Goal: Check status

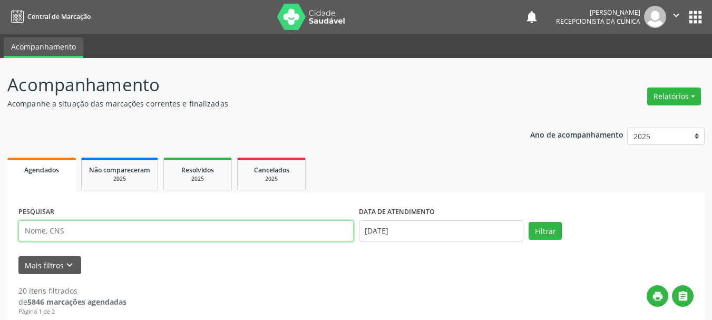
click at [71, 225] on input "text" at bounding box center [185, 230] width 335 height 21
type input "ELIANE"
click at [528, 222] on button "Filtrar" at bounding box center [544, 231] width 33 height 18
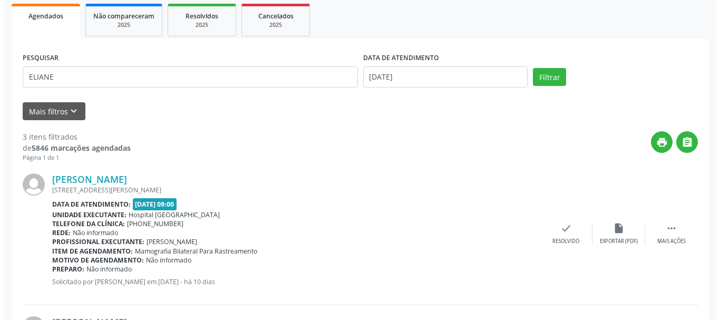
scroll to position [158, 0]
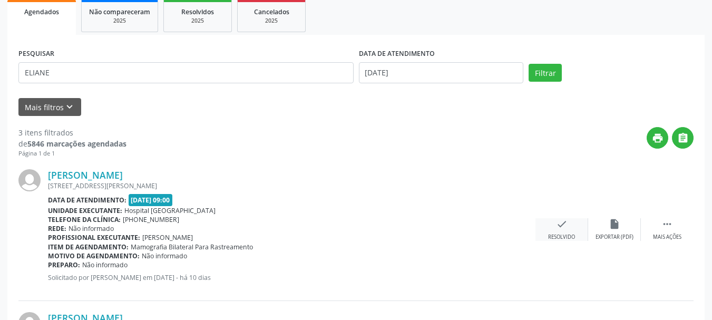
click at [558, 227] on icon "check" at bounding box center [562, 224] width 12 height 12
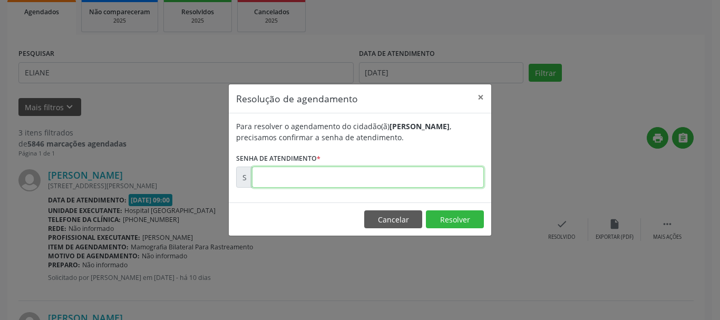
click at [283, 180] on input "text" at bounding box center [368, 176] width 232 height 21
type input "00169700"
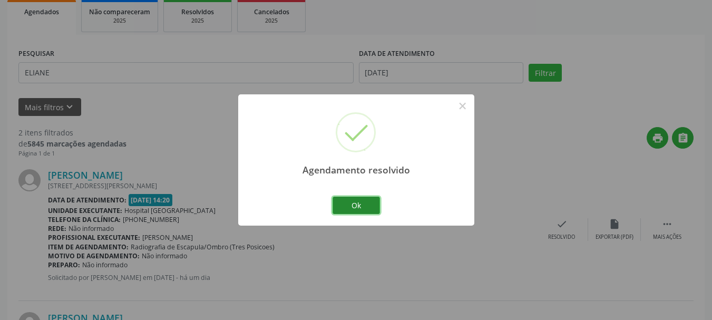
click at [360, 199] on button "Ok" at bounding box center [355, 205] width 47 height 18
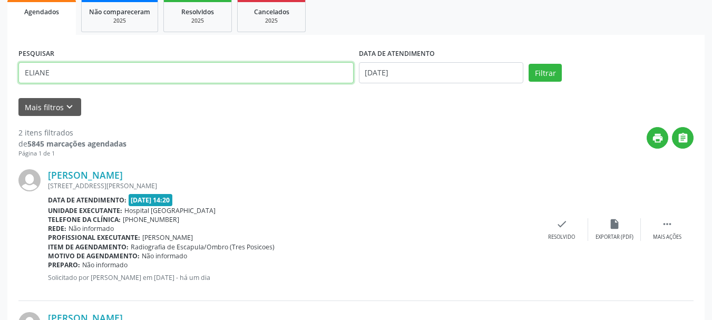
drag, startPoint x: 27, startPoint y: 74, endPoint x: 0, endPoint y: 64, distance: 29.2
click at [0, 83] on div "Acompanhamento Acompanhe a situação das marcações correntes e finalizadas Relat…" at bounding box center [356, 181] width 712 height 562
type input "MARTH"
click at [528, 64] on button "Filtrar" at bounding box center [544, 73] width 33 height 18
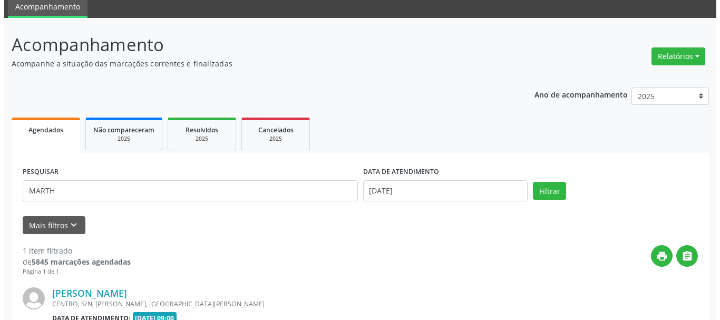
scroll to position [157, 0]
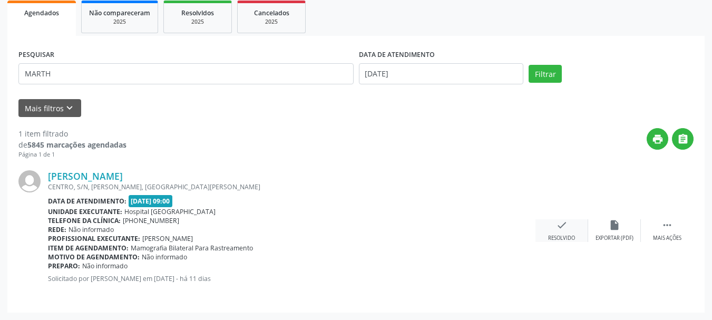
click at [553, 226] on div "check Resolvido" at bounding box center [561, 230] width 53 height 23
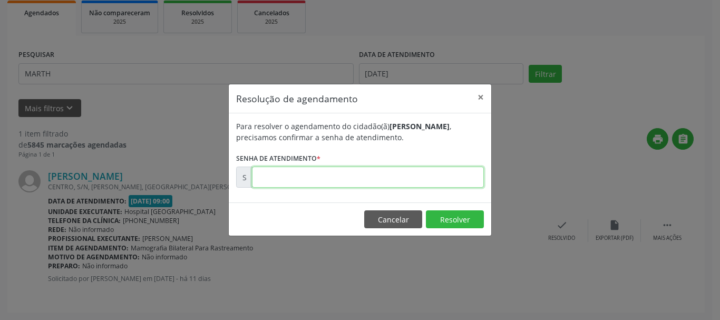
click at [374, 176] on input "text" at bounding box center [368, 176] width 232 height 21
type input "00169614"
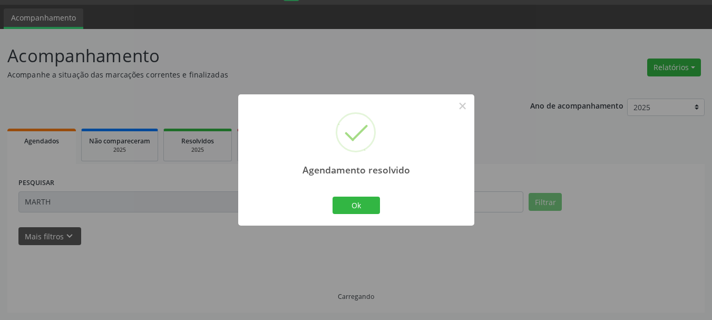
scroll to position [6, 0]
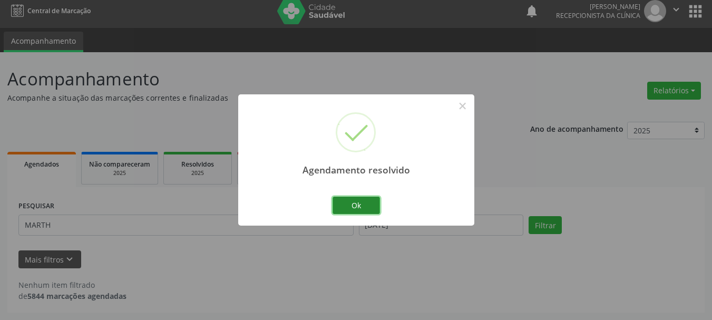
drag, startPoint x: 356, startPoint y: 199, endPoint x: 349, endPoint y: 250, distance: 52.1
click at [357, 199] on button "Ok" at bounding box center [355, 205] width 47 height 18
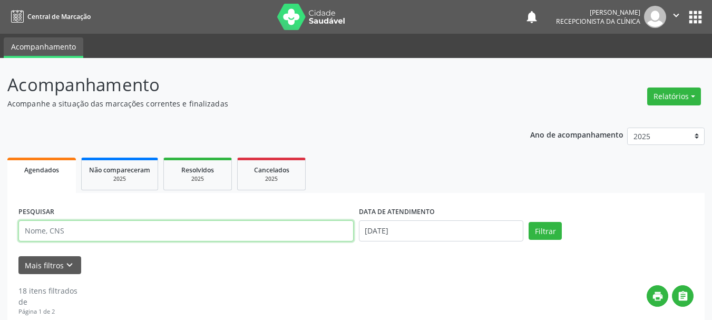
click at [85, 235] on input "text" at bounding box center [185, 230] width 335 height 21
type input "ADONIAS"
click at [528, 222] on button "Filtrar" at bounding box center [544, 231] width 33 height 18
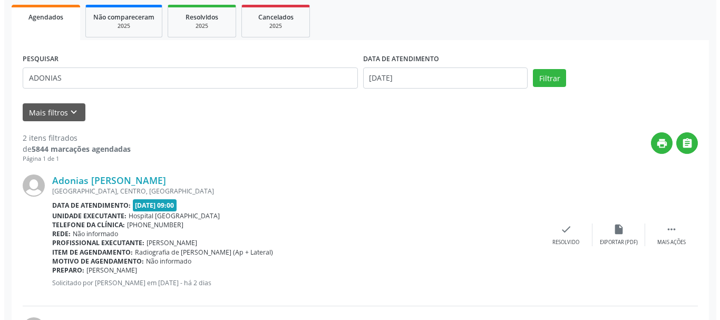
scroll to position [251, 0]
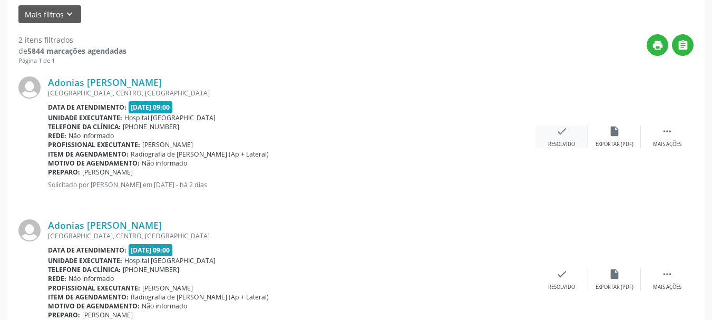
click at [571, 133] on div "check Resolvido" at bounding box center [561, 136] width 53 height 23
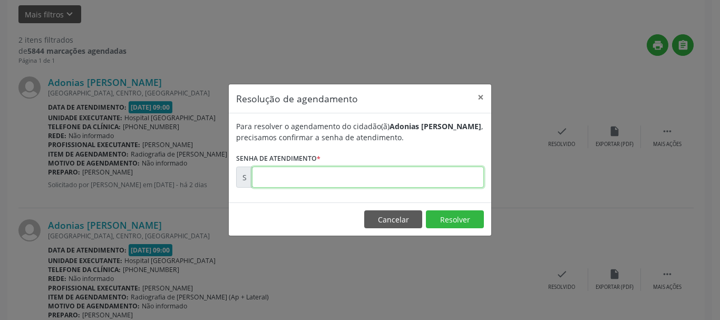
click at [353, 177] on input "text" at bounding box center [368, 176] width 232 height 21
type input "00171599"
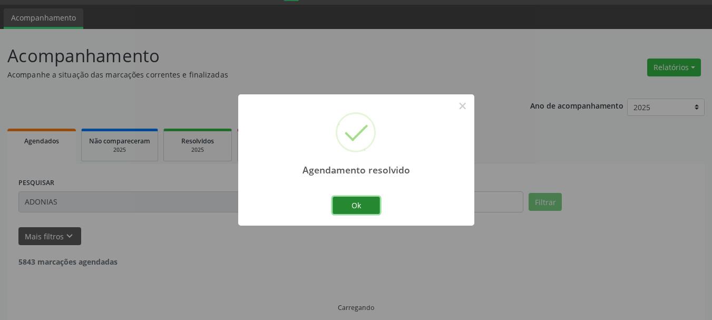
click at [368, 198] on button "Ok" at bounding box center [355, 205] width 47 height 18
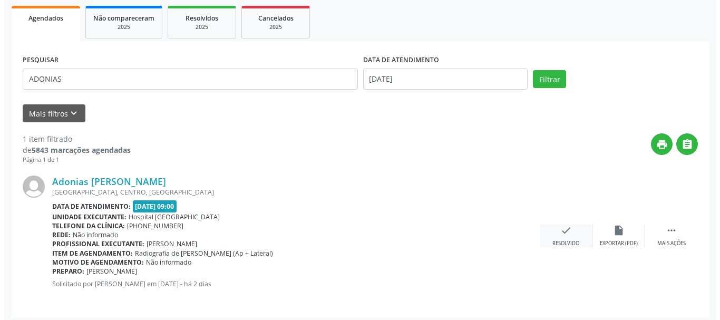
scroll to position [157, 0]
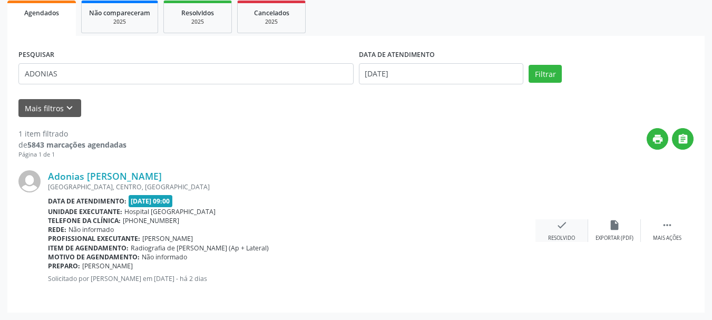
click at [572, 231] on div "check Resolvido" at bounding box center [561, 230] width 53 height 23
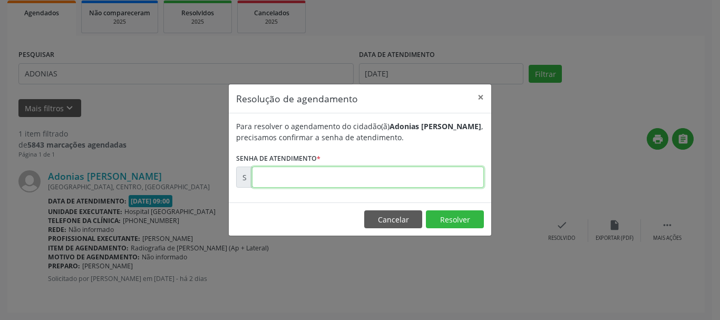
click at [437, 171] on input "text" at bounding box center [368, 176] width 232 height 21
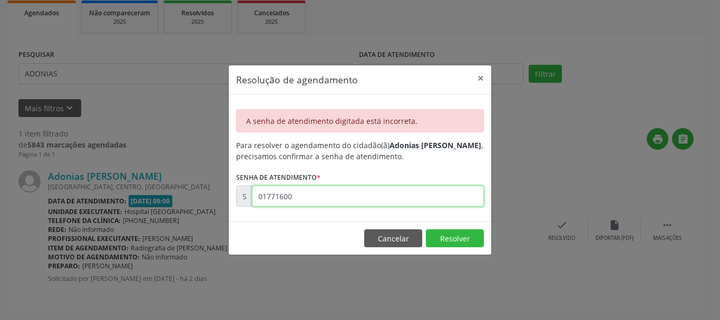
drag, startPoint x: 354, startPoint y: 199, endPoint x: 0, endPoint y: 274, distance: 362.4
click at [0, 265] on div "Resolução de agendamento × A senha de atendimento digitada está incorreta. Para…" at bounding box center [360, 160] width 720 height 320
type input "00171600"
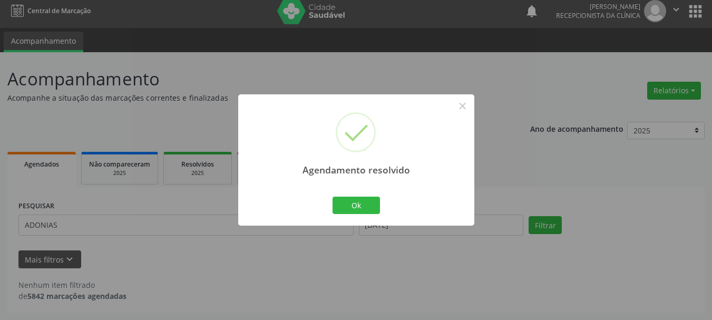
scroll to position [6, 0]
click at [360, 206] on button "Ok" at bounding box center [355, 205] width 47 height 18
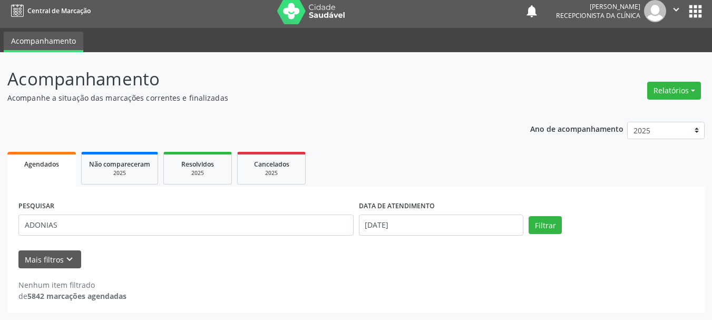
drag, startPoint x: 97, startPoint y: 213, endPoint x: 0, endPoint y: 241, distance: 100.7
click at [0, 241] on div "Acompanhamento Acompanhe a situação das marcações correntes e finalizadas Relat…" at bounding box center [356, 186] width 712 height 268
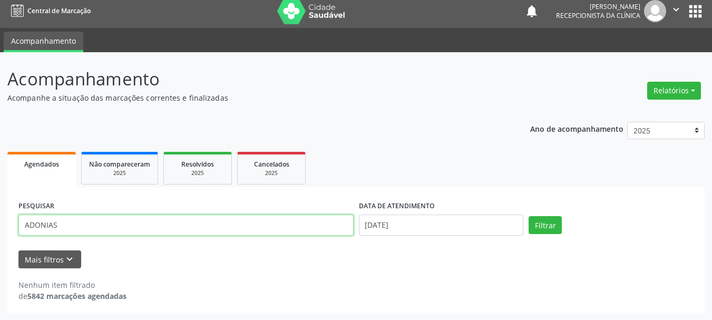
drag, startPoint x: 86, startPoint y: 232, endPoint x: 2, endPoint y: 221, distance: 85.6
click at [2, 221] on div "Acompanhamento Acompanhe a situação das marcações correntes e finalizadas Relat…" at bounding box center [356, 186] width 712 height 268
type input "DORA"
click at [528, 216] on button "Filtrar" at bounding box center [544, 225] width 33 height 18
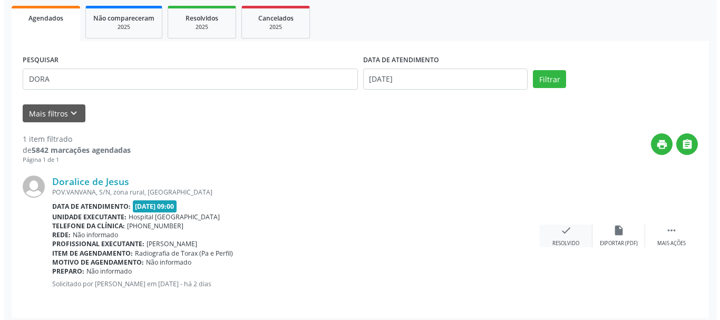
scroll to position [157, 0]
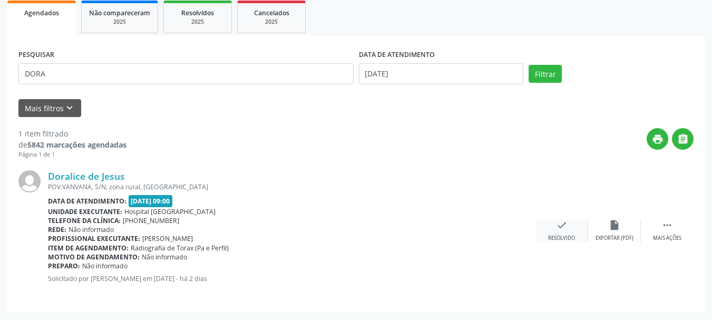
click at [558, 233] on div "check Resolvido" at bounding box center [561, 230] width 53 height 23
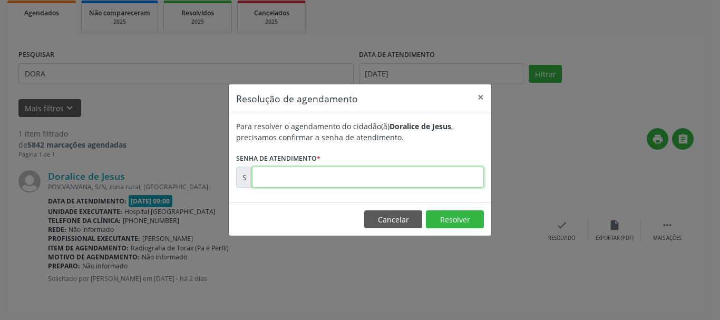
click at [421, 178] on input "text" at bounding box center [368, 176] width 232 height 21
type input "00171602"
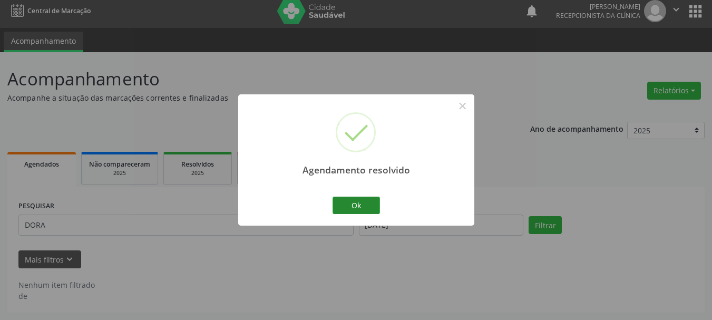
scroll to position [6, 0]
click at [369, 202] on button "Ok" at bounding box center [355, 205] width 47 height 18
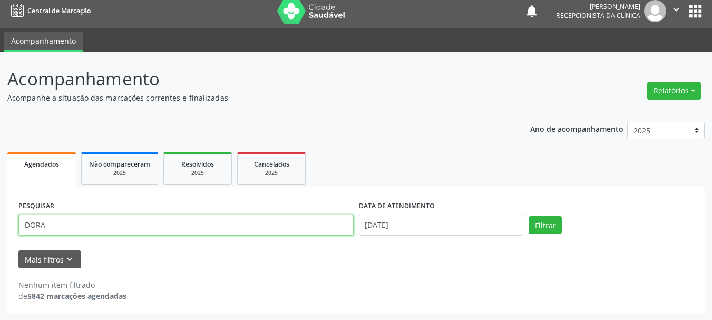
drag, startPoint x: 90, startPoint y: 217, endPoint x: 0, endPoint y: 204, distance: 91.0
click at [0, 204] on div "Acompanhamento Acompanhe a situação das marcações correntes e finalizadas Relat…" at bounding box center [356, 186] width 712 height 268
type input "DORA"
click at [528, 216] on button "Filtrar" at bounding box center [544, 225] width 33 height 18
drag, startPoint x: 93, startPoint y: 226, endPoint x: 0, endPoint y: 226, distance: 93.2
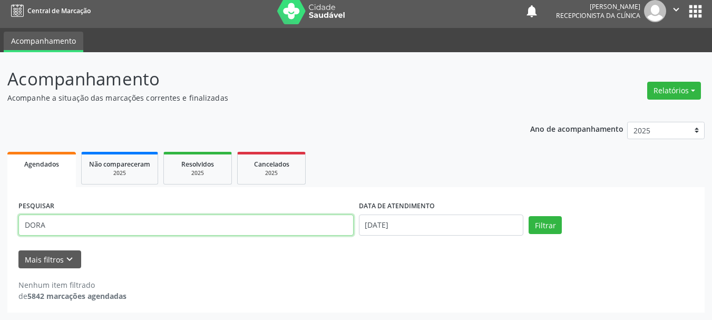
click at [0, 226] on div "Acompanhamento Acompanhe a situação das marcações correntes e finalizadas Relat…" at bounding box center [356, 186] width 712 height 268
